Goal: Task Accomplishment & Management: Use online tool/utility

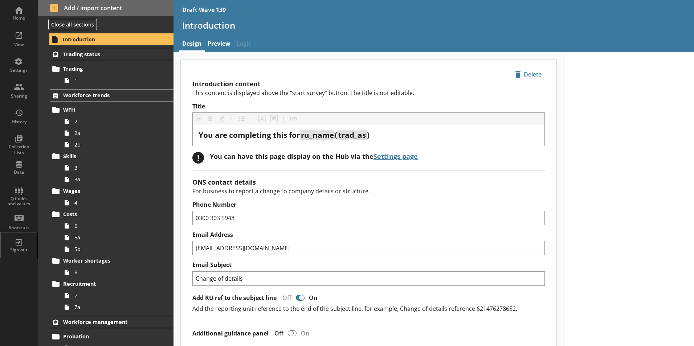
click at [15, 20] on div "Home" at bounding box center [18, 18] width 25 height 6
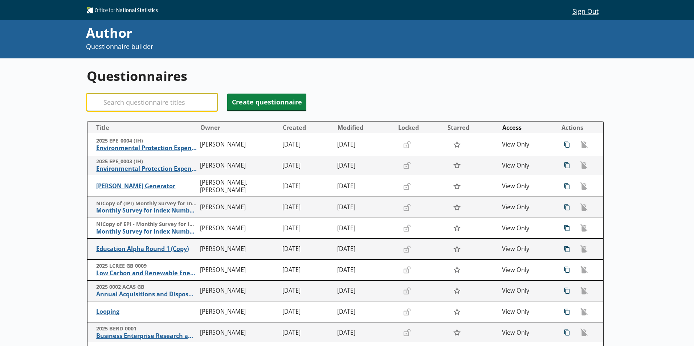
click at [159, 104] on input "Search" at bounding box center [152, 102] width 131 height 17
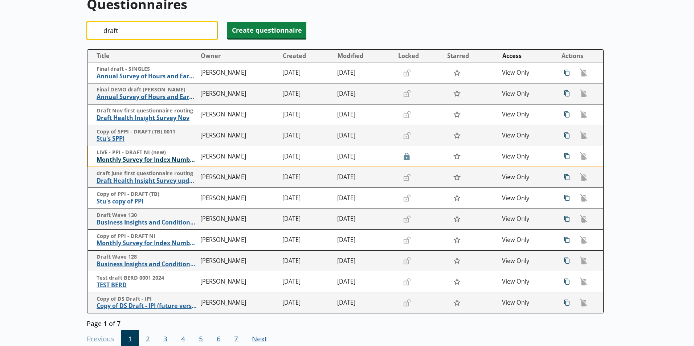
scroll to position [73, 0]
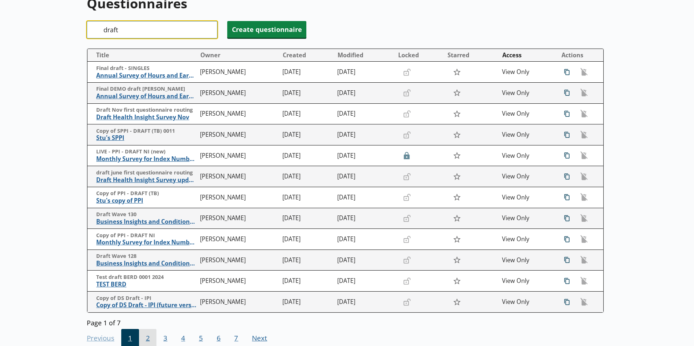
type input "draft"
click at [147, 338] on span "2" at bounding box center [148, 339] width 18 height 20
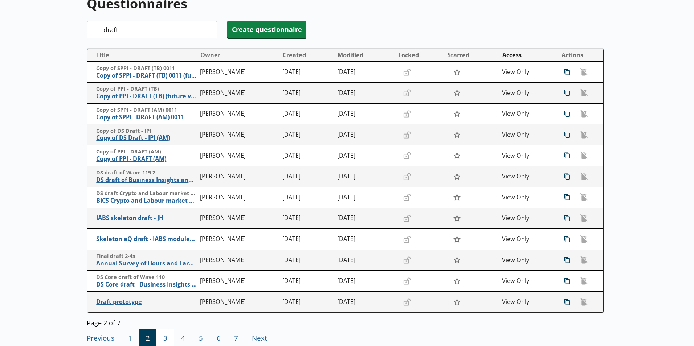
click at [165, 340] on span "3" at bounding box center [166, 339] width 18 height 20
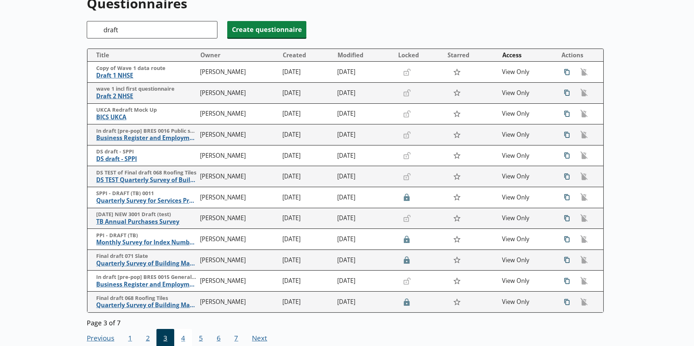
click at [179, 338] on span "4" at bounding box center [183, 339] width 18 height 20
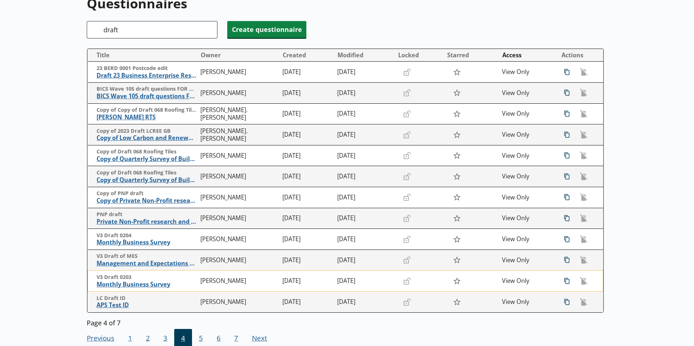
scroll to position [109, 0]
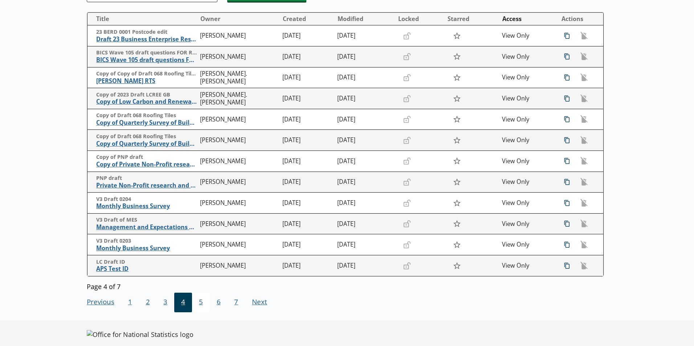
click at [200, 303] on span "5" at bounding box center [201, 303] width 18 height 20
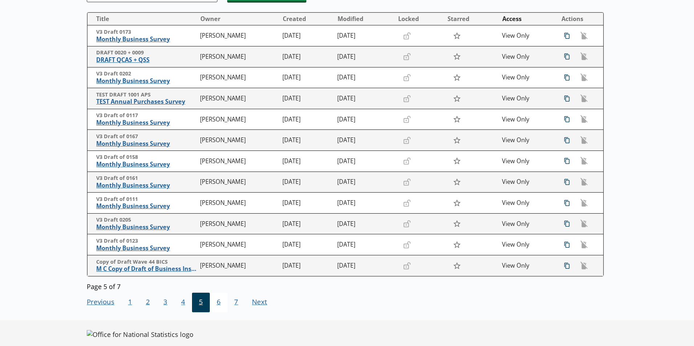
click at [215, 306] on span "6" at bounding box center [219, 303] width 18 height 20
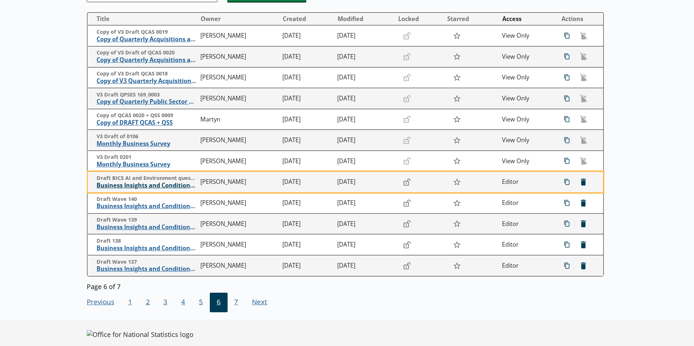
click at [130, 183] on span "Business Insights and Conditions Survey (BICS)" at bounding box center [147, 186] width 100 height 8
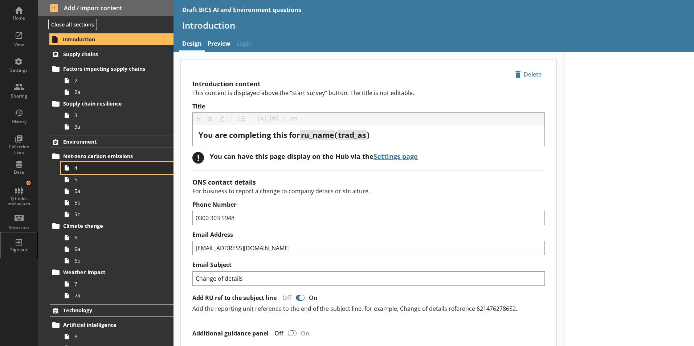
click at [76, 169] on span "4" at bounding box center [114, 168] width 81 height 7
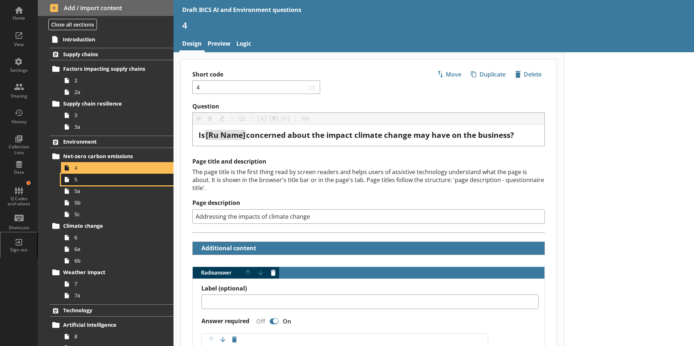
click at [75, 185] on link "5" at bounding box center [117, 180] width 113 height 12
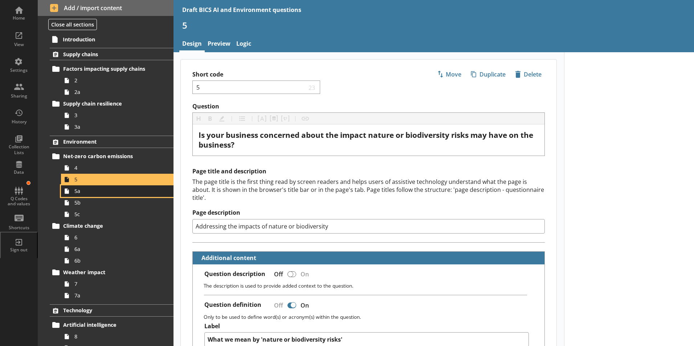
click at [76, 195] on span "5a" at bounding box center [114, 191] width 81 height 7
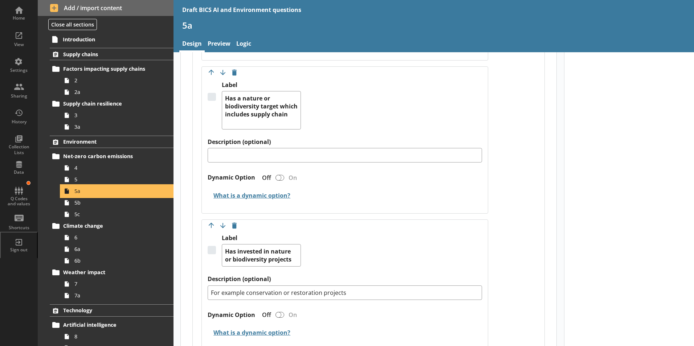
scroll to position [1017, 0]
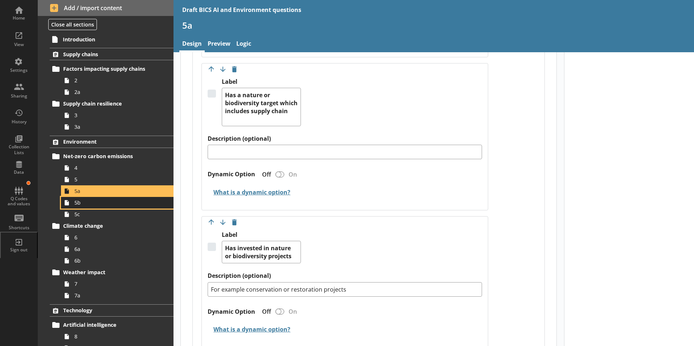
click at [82, 206] on span "5b" at bounding box center [114, 202] width 81 height 7
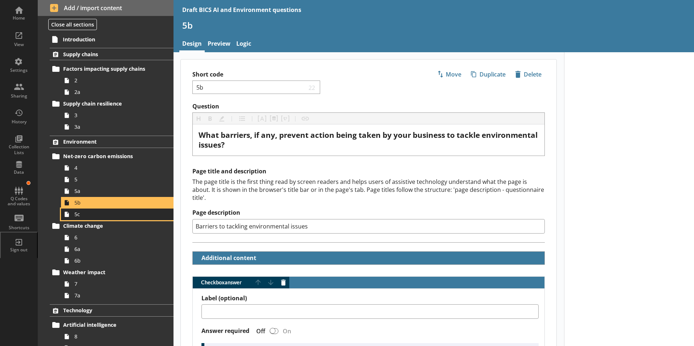
click at [76, 218] on link "5c" at bounding box center [117, 215] width 113 height 12
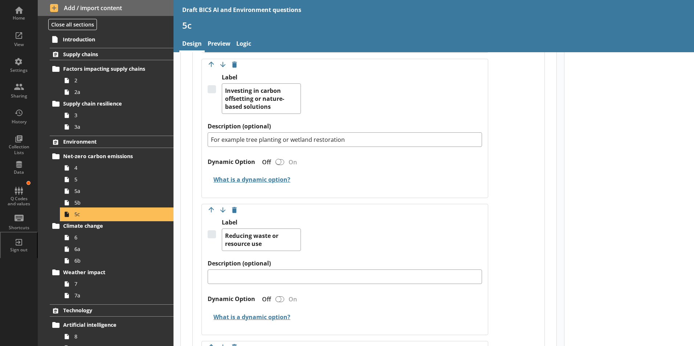
scroll to position [1271, 0]
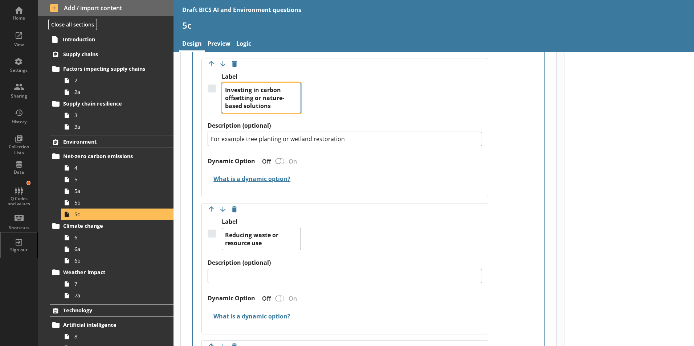
drag, startPoint x: 260, startPoint y: 92, endPoint x: 264, endPoint y: 103, distance: 11.7
click at [264, 103] on textarea "Investing in carbon offsetting or nature-based solutions" at bounding box center [261, 98] width 79 height 31
type textarea "x"
type textarea "Investing in onature-based solutions"
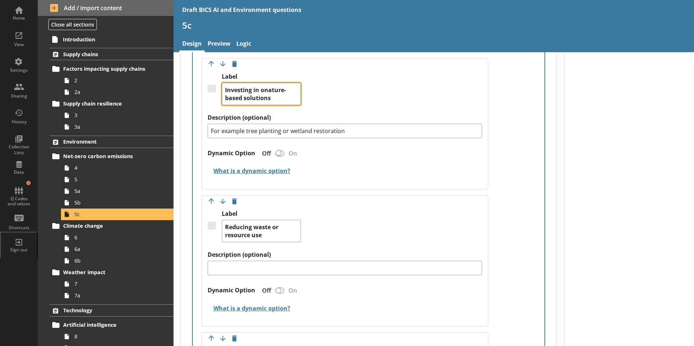
type textarea "x"
type textarea "Investing in ornature-based solutions"
type textarea "x"
type textarea "Investing in or nature-based solutions"
type textarea "x"
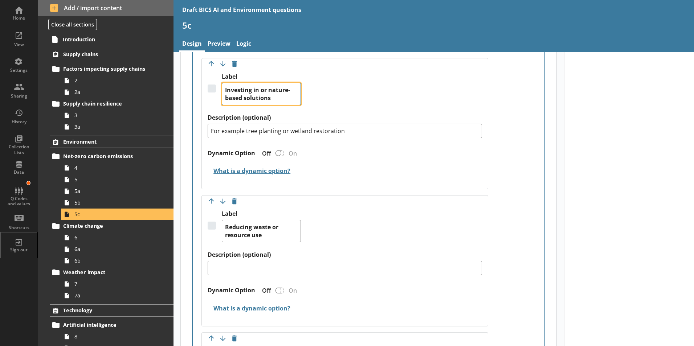
type textarea "Investing in or dnature-based solutions"
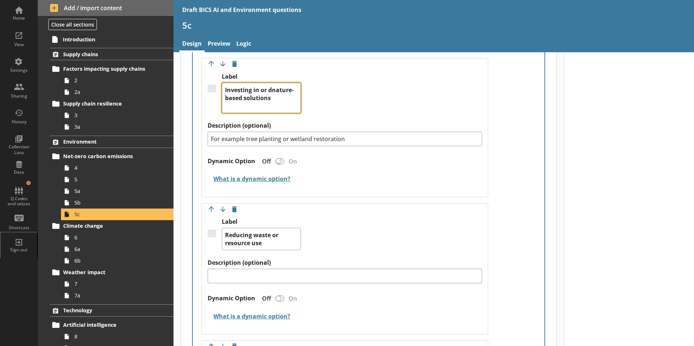
type textarea "x"
type textarea "Investing in or denature-based solutions"
type textarea "x"
type textarea "Investing in or delnature-based solutions"
type textarea "x"
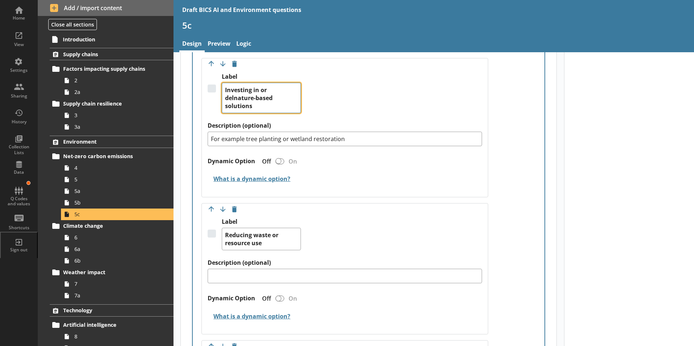
type textarea "Investing in or delinature-based solutions"
type textarea "x"
type textarea "Investing in or delivnature-based solutions"
type textarea "x"
type textarea "Investing in or delivenature-based solutions"
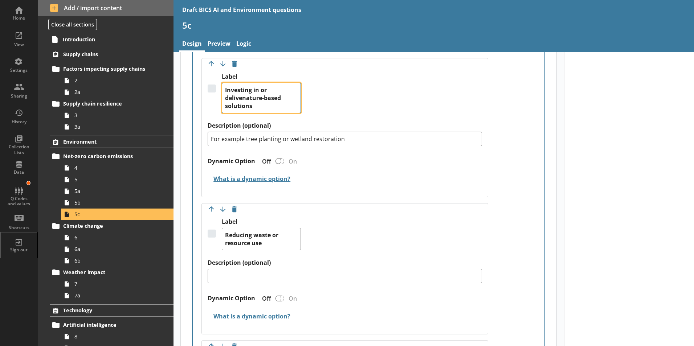
type textarea "x"
type textarea "Investing in or delivernature-based solutions"
type textarea "x"
type textarea "Investing in or deliverinature-based solutions"
type textarea "x"
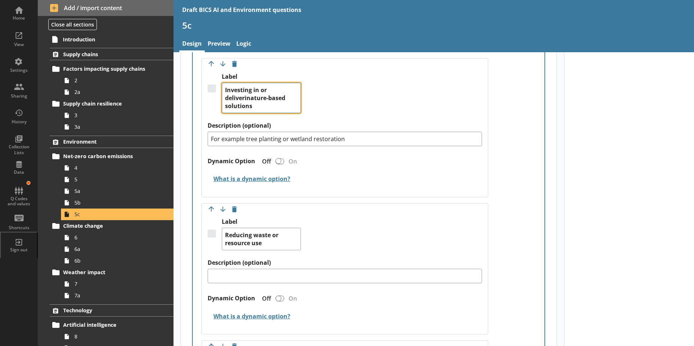
type textarea "Investing in or deliverinnature-based solutions"
type textarea "x"
type textarea "Investing in or deliveringnature-based solutions"
type textarea "x"
type textarea "Investing in or delivering nature-based solutions"
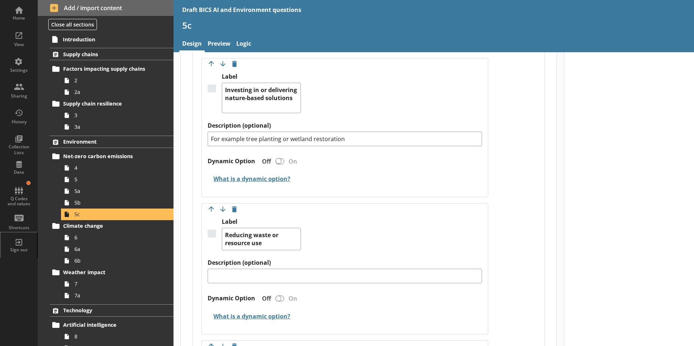
click at [334, 173] on h2 "What is a dynamic option?" at bounding box center [345, 179] width 275 height 17
click at [349, 171] on div "Dynamic Option Off On" at bounding box center [345, 163] width 275 height 16
click at [78, 168] on span "4" at bounding box center [114, 168] width 81 height 7
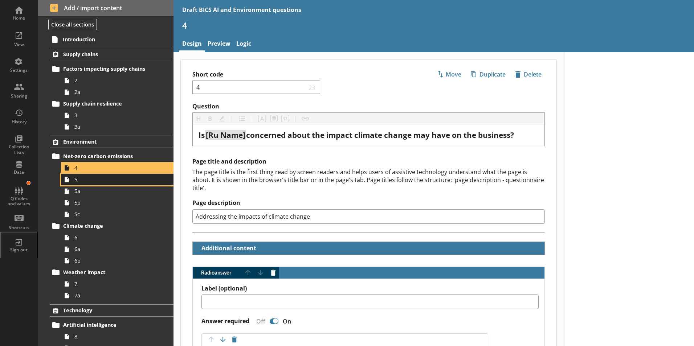
click at [76, 182] on span "5" at bounding box center [114, 179] width 81 height 7
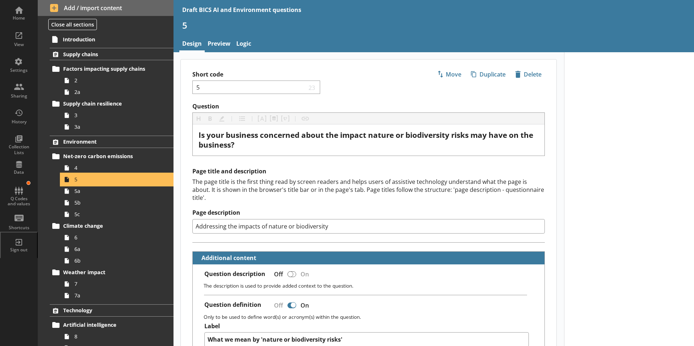
type textarea "x"
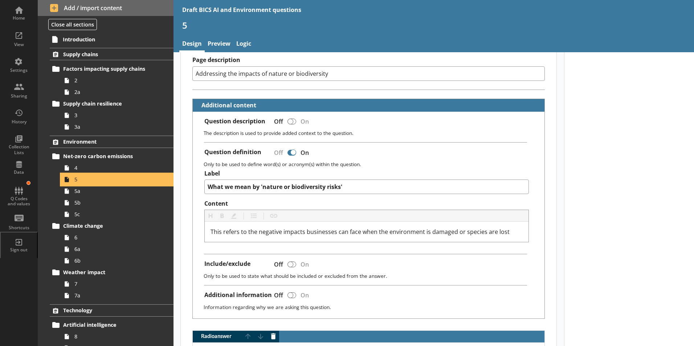
scroll to position [182, 0]
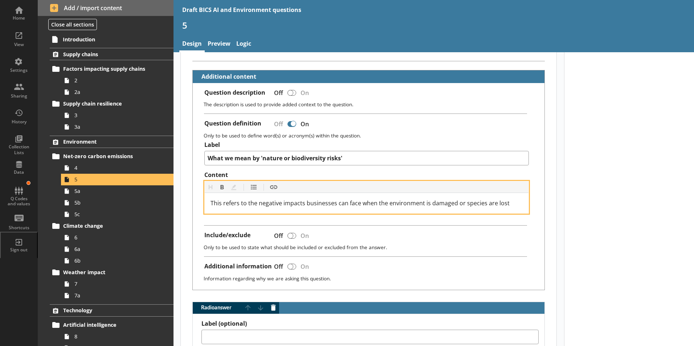
click at [511, 199] on div "This refers to the negative impacts businesses can face when the environment is…" at bounding box center [367, 203] width 313 height 9
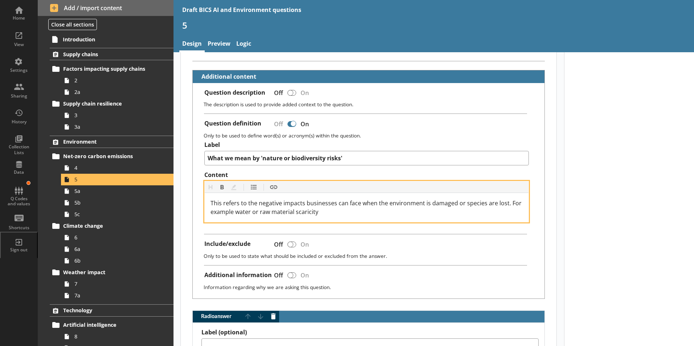
click at [308, 204] on span "This refers to the negative impacts businesses can face when the environment is…" at bounding box center [367, 207] width 313 height 17
click at [331, 204] on div "This refers to the negative impacts businesses can face when the environment is…" at bounding box center [367, 207] width 313 height 17
click at [456, 204] on span "This refers to the negative impacts businesses can face when the environment is…" at bounding box center [367, 207] width 313 height 17
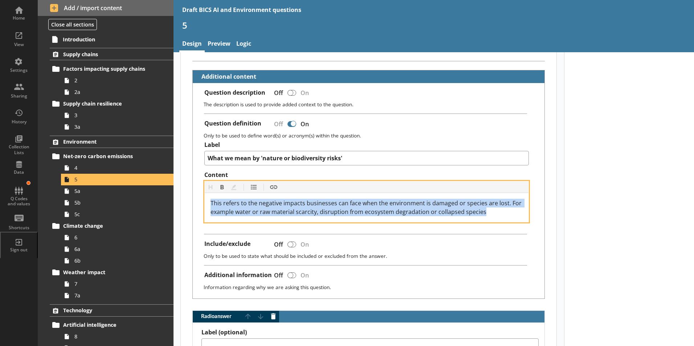
drag, startPoint x: 483, startPoint y: 205, endPoint x: 223, endPoint y: 198, distance: 259.4
click at [205, 196] on div "This refers to the negative impacts businesses can face when the environment is…" at bounding box center [367, 207] width 324 height 29
copy span "This refers to the negative impacts businesses can face when the environment is…"
click at [515, 199] on span "This refers to the negative impacts businesses can face when the environment is…" at bounding box center [367, 207] width 313 height 17
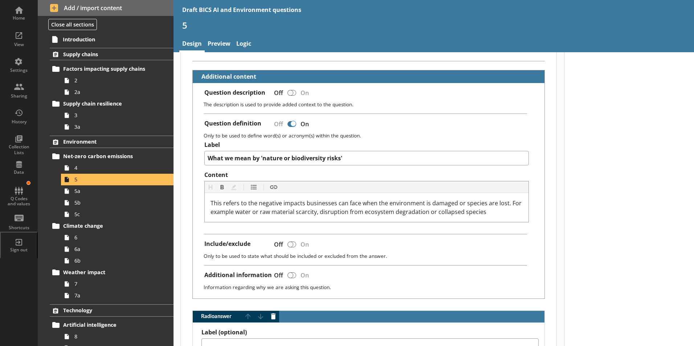
click at [519, 195] on div "This refers to the negative impacts businesses can face when the environment is…" at bounding box center [367, 207] width 324 height 29
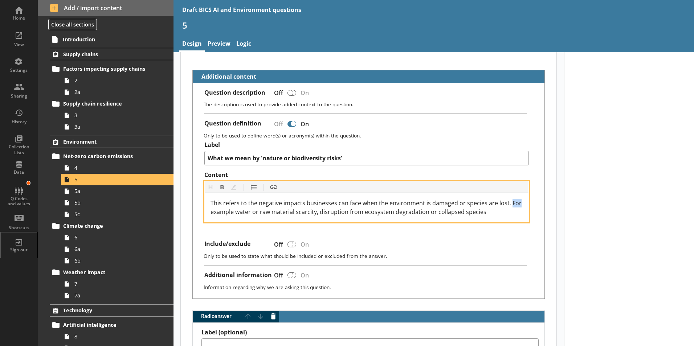
drag, startPoint x: 518, startPoint y: 195, endPoint x: 509, endPoint y: 194, distance: 8.8
click at [509, 199] on span "This refers to the negative impacts businesses can face when the environment is…" at bounding box center [367, 207] width 313 height 17
click at [346, 204] on span "This refers to the negative impacts businesses can face when the environment is…" at bounding box center [367, 207] width 313 height 17
click at [464, 204] on span "This refers to the negative impacts businesses can face when the environment is…" at bounding box center [367, 207] width 313 height 17
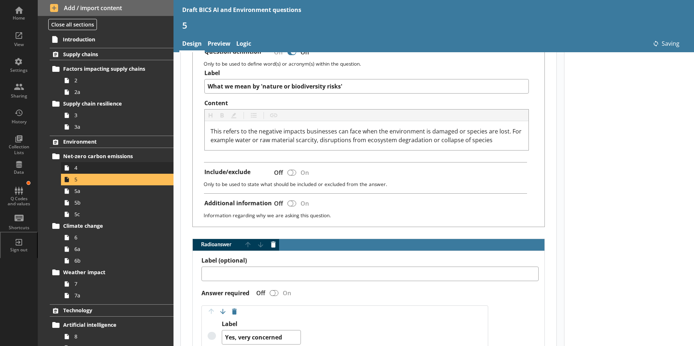
scroll to position [254, 0]
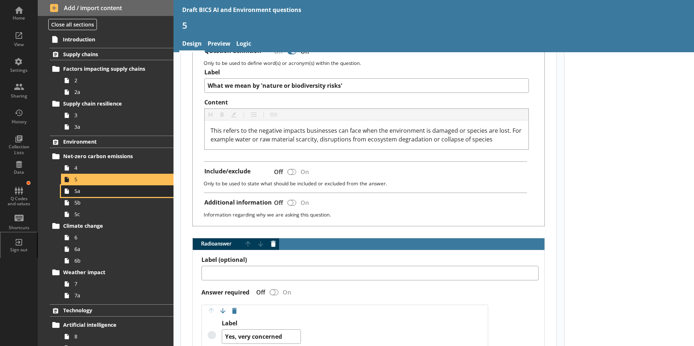
click at [80, 193] on span "5a" at bounding box center [114, 191] width 81 height 7
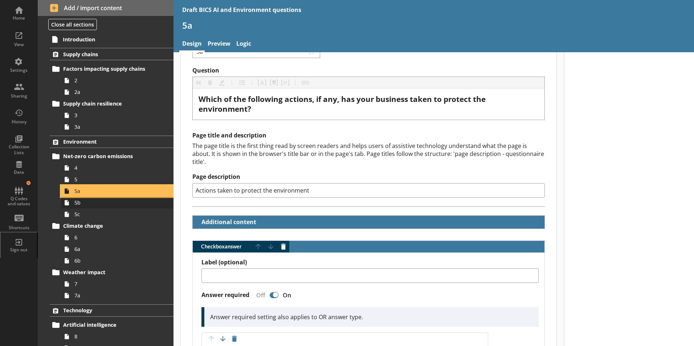
scroll to position [36, 0]
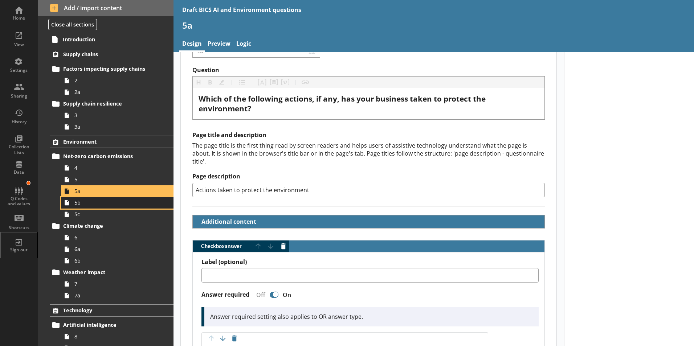
click at [78, 205] on span "5b" at bounding box center [114, 202] width 81 height 7
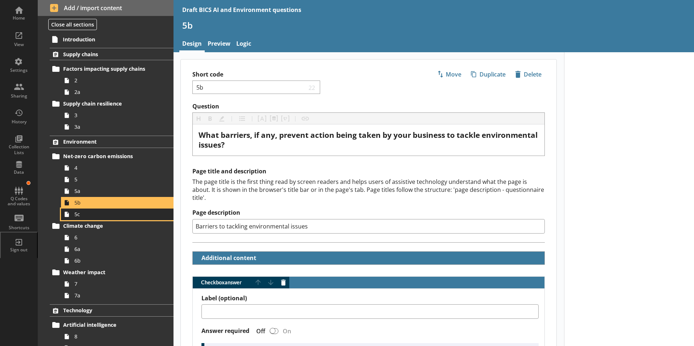
click at [74, 218] on link "5c" at bounding box center [117, 215] width 113 height 12
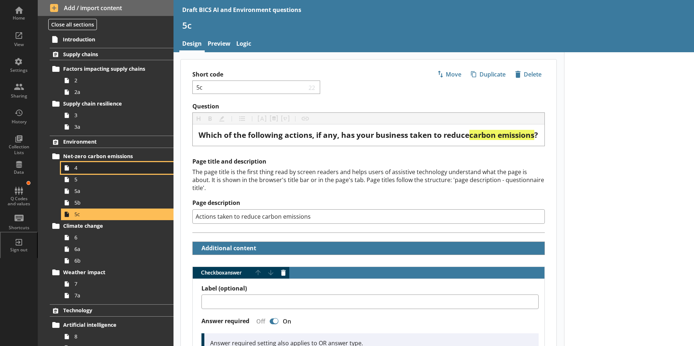
click at [72, 172] on icon at bounding box center [67, 168] width 12 height 12
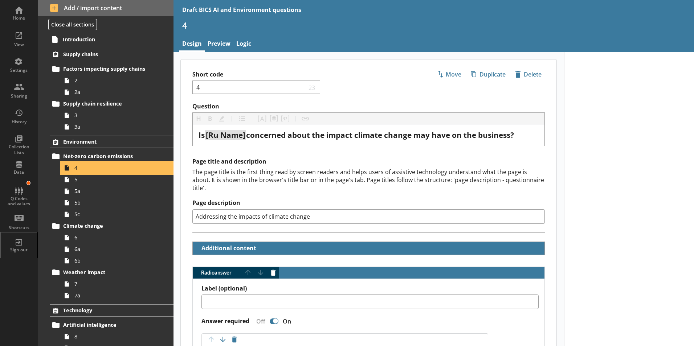
click at [77, 170] on span "4" at bounding box center [114, 168] width 81 height 7
click at [75, 181] on span "5" at bounding box center [114, 179] width 81 height 7
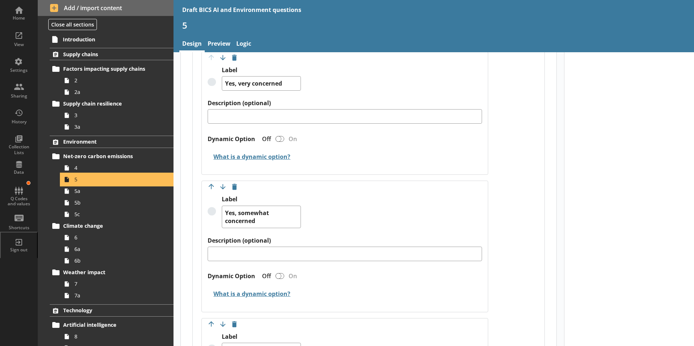
scroll to position [508, 0]
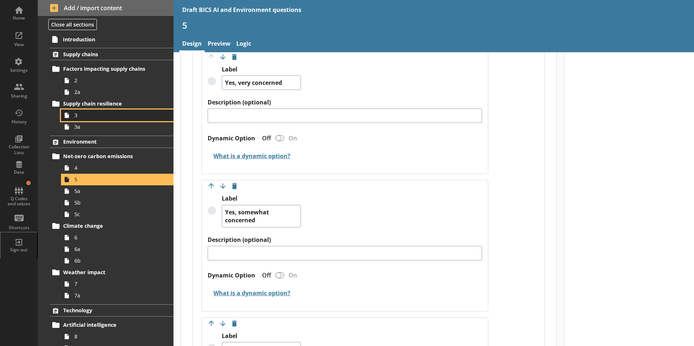
click at [80, 118] on span "3" at bounding box center [114, 115] width 81 height 7
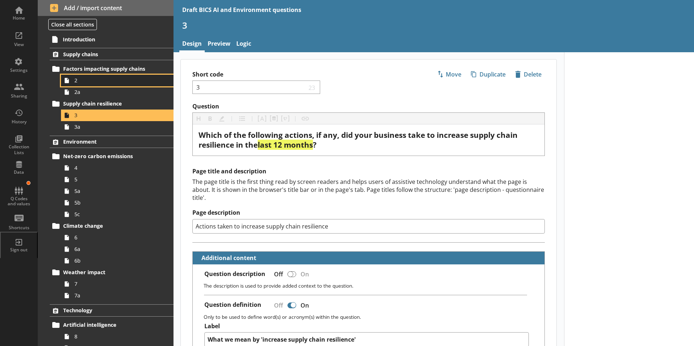
click at [77, 82] on span "2" at bounding box center [114, 80] width 81 height 7
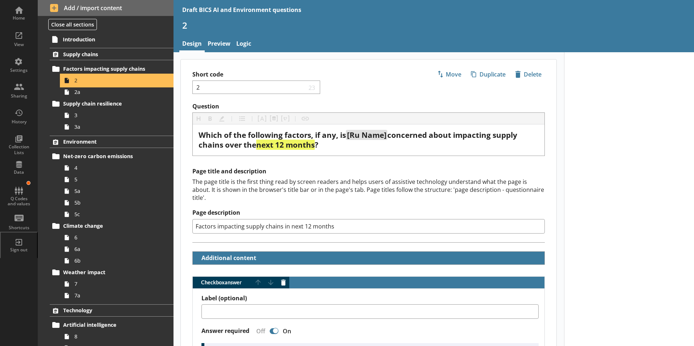
click at [78, 81] on span "2" at bounding box center [114, 80] width 81 height 7
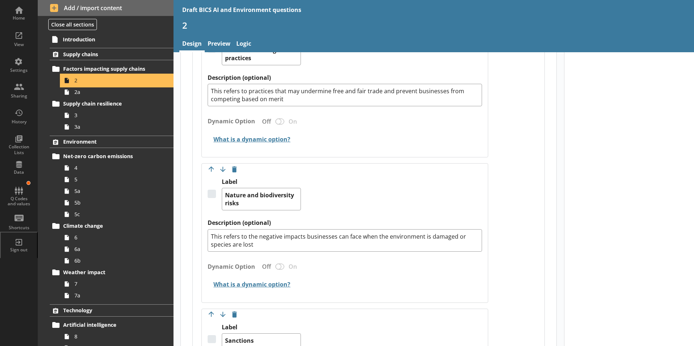
scroll to position [1017, 0]
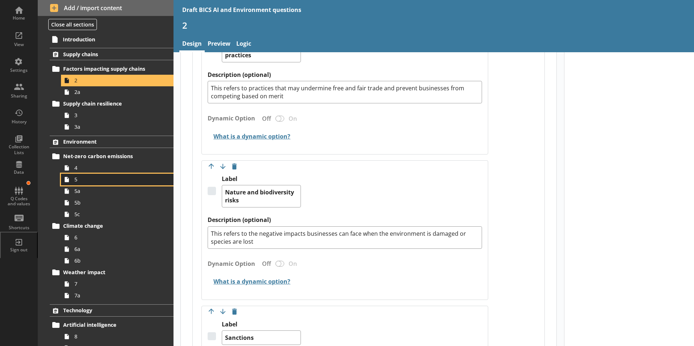
click at [75, 180] on span "5" at bounding box center [114, 179] width 81 height 7
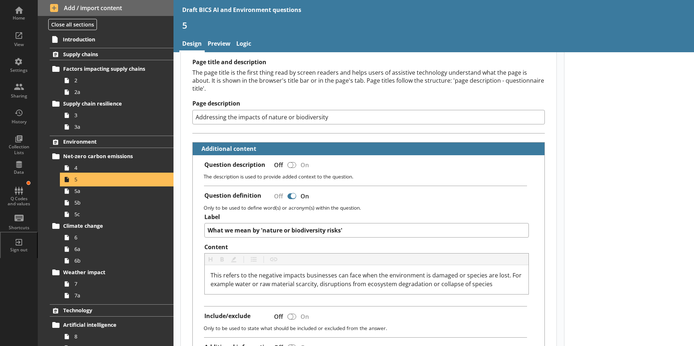
scroll to position [109, 0]
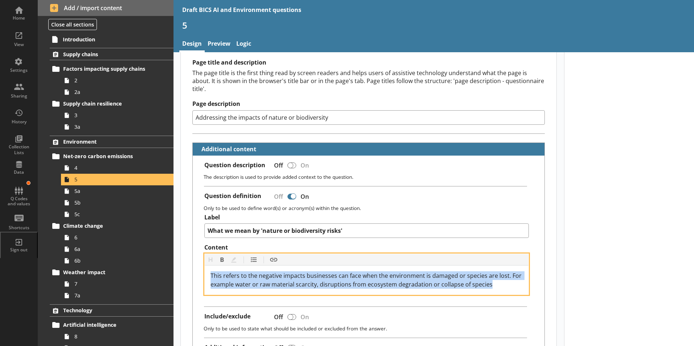
drag, startPoint x: 211, startPoint y: 268, endPoint x: 492, endPoint y: 279, distance: 282.1
click at [492, 279] on div "This refers to the negative impacts businesses can face when the environment is…" at bounding box center [367, 280] width 313 height 17
copy span "This refers to the negative impacts businesses can face when the environment is…"
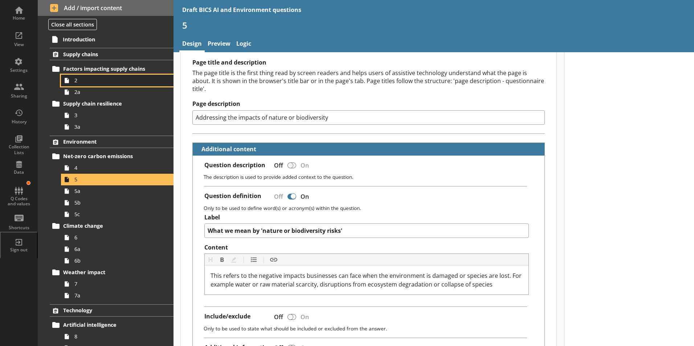
click at [77, 80] on span "2" at bounding box center [114, 80] width 81 height 7
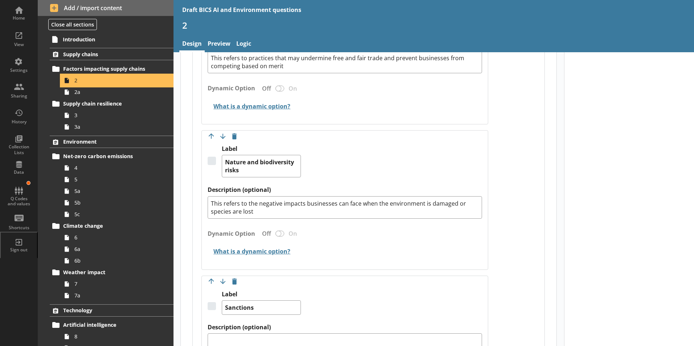
scroll to position [1053, 0]
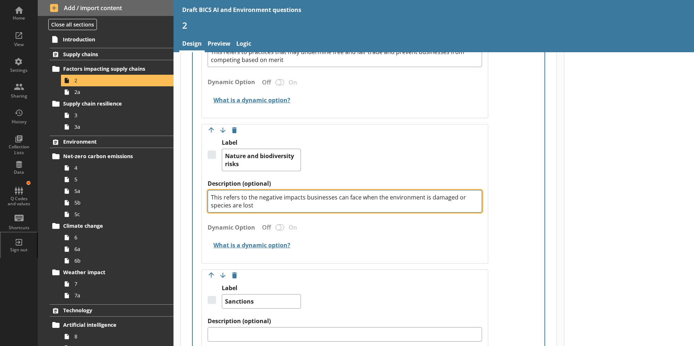
drag, startPoint x: 252, startPoint y: 199, endPoint x: 210, endPoint y: 187, distance: 43.8
click at [210, 190] on textarea "This refers to the negative impacts businesses can face when the environment is…" at bounding box center [345, 201] width 275 height 23
paste textarea ". For example water or raw material scarcity, disruptions from ecosystem degrad…"
type textarea "x"
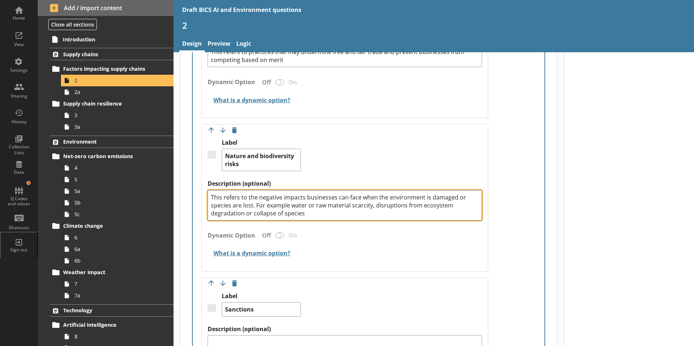
type textarea "This refers to the negative impacts businesses can face when the environment is…"
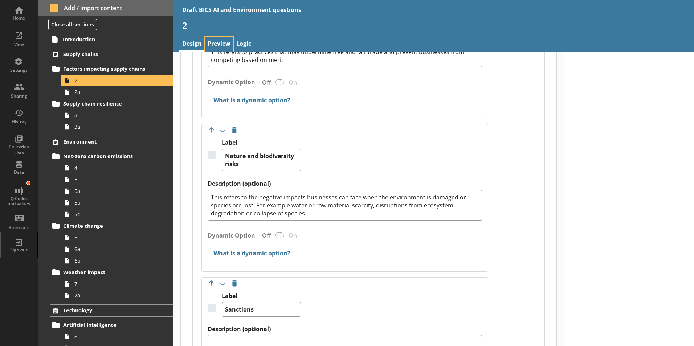
click at [228, 44] on link "Preview" at bounding box center [219, 45] width 29 height 16
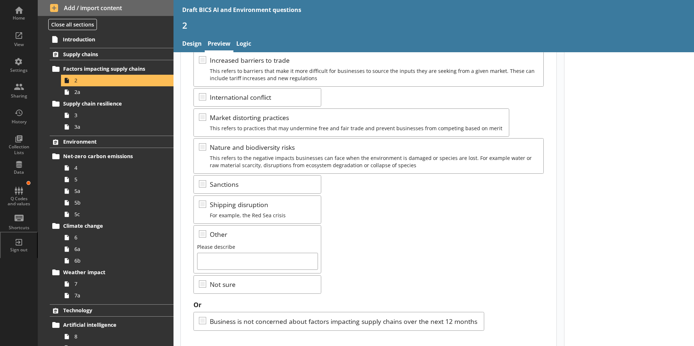
scroll to position [137, 0]
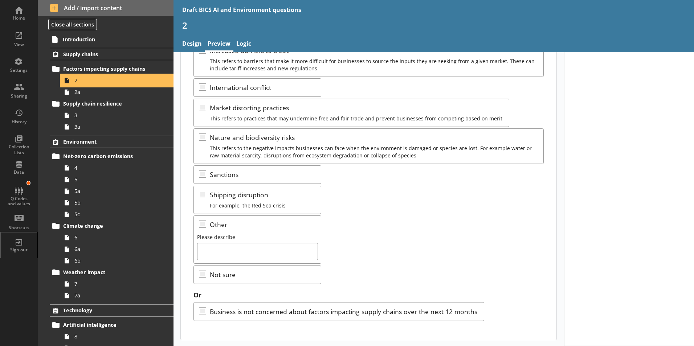
click at [78, 81] on span "2" at bounding box center [114, 80] width 81 height 7
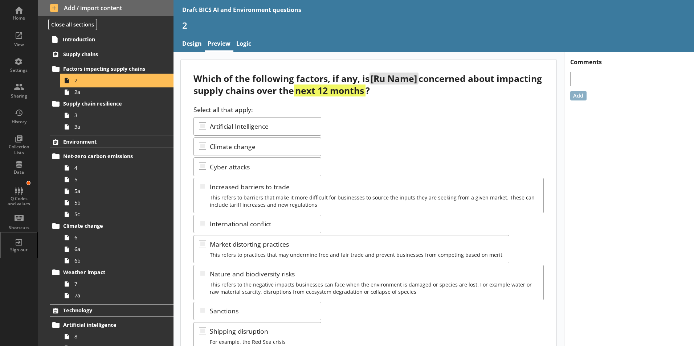
click at [101, 77] on span "2" at bounding box center [114, 80] width 81 height 7
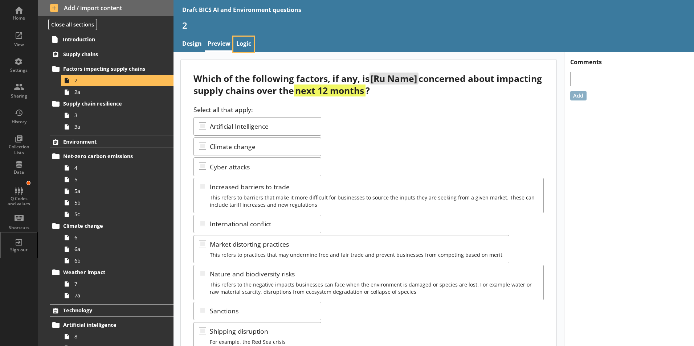
click at [243, 45] on link "Logic" at bounding box center [244, 45] width 21 height 16
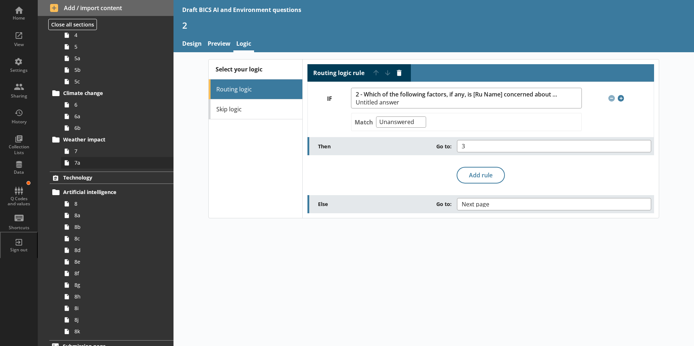
scroll to position [142, 0]
